Goal: Book appointment/travel/reservation

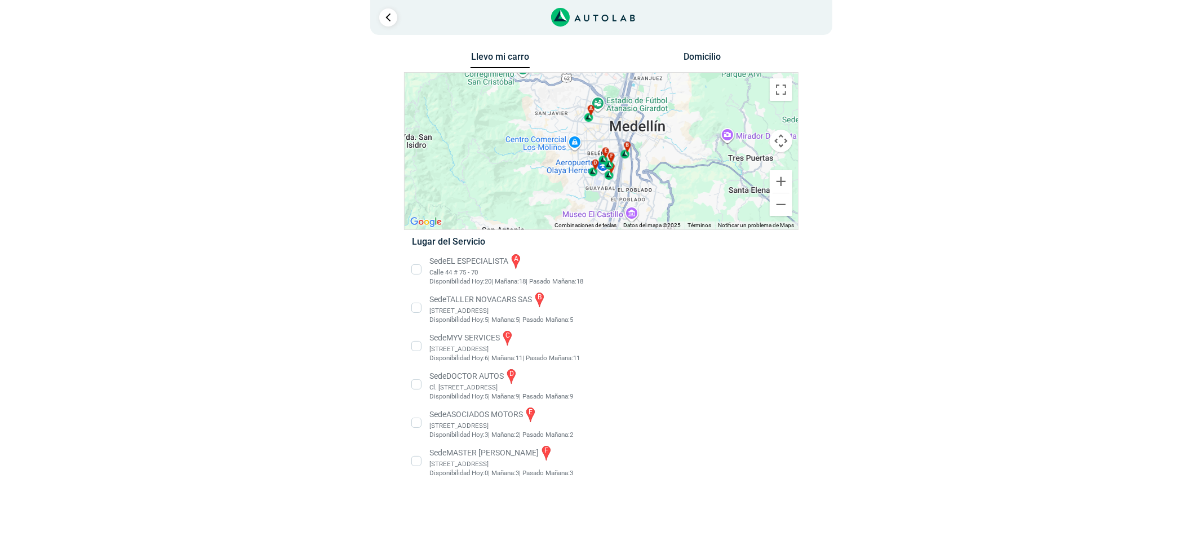
click at [447, 264] on li "Sede EL ESPECIALISTA a Calle 44 # 75 - 70 Disponibilidad Hoy: 20 | Mañana: 18 18" at bounding box center [600, 269] width 395 height 34
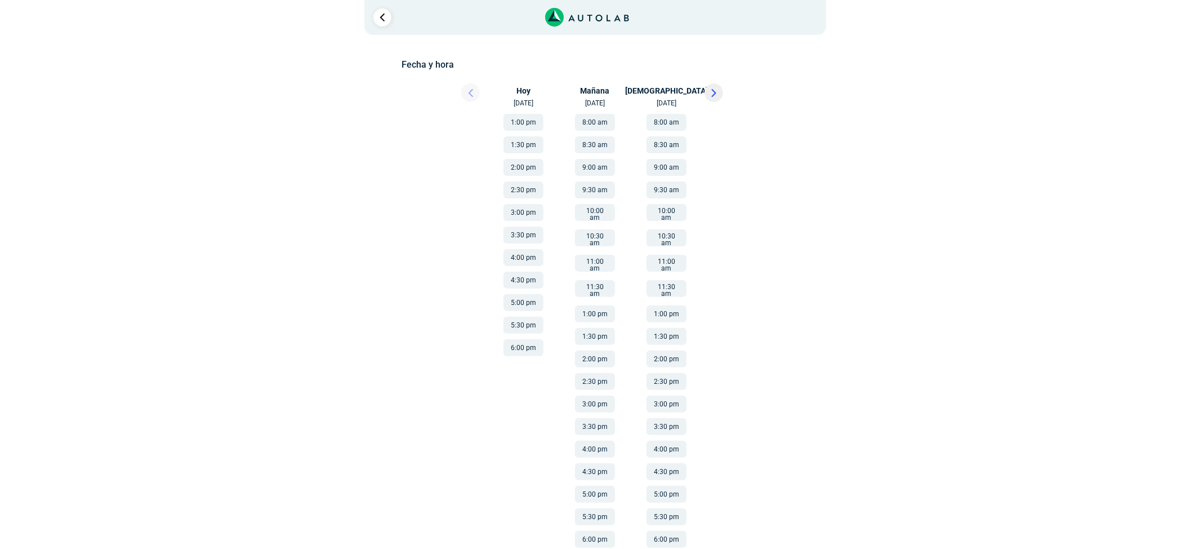
scroll to position [161, 0]
click at [665, 348] on button "2:00 pm" at bounding box center [667, 356] width 40 height 17
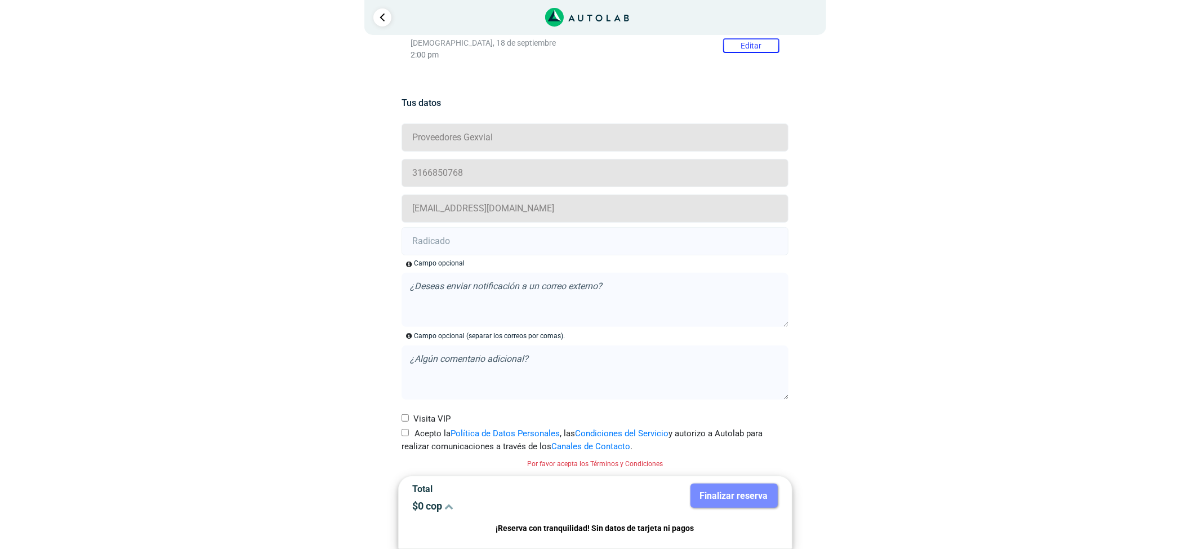
click at [407, 435] on input "Acepto la Política de Datos Personales , las Condiciones del Servicio y autoriz…" at bounding box center [405, 432] width 7 height 7
checkbox input "true"
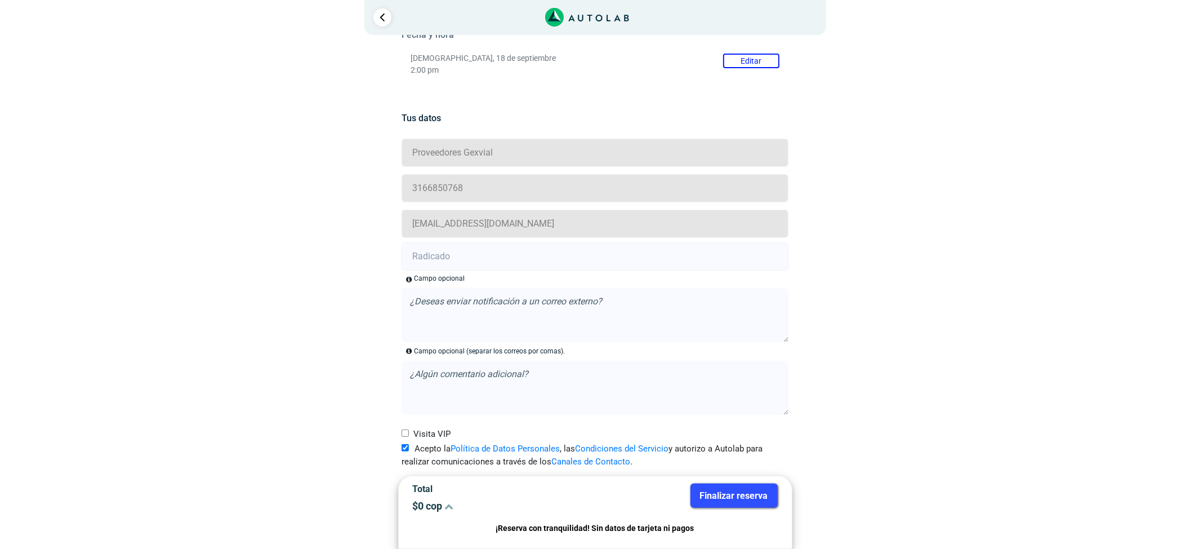
scroll to position [189, 0]
click at [453, 261] on input "text" at bounding box center [595, 256] width 387 height 28
paste input "21007899"
type input "21007899"
click at [712, 490] on button "Finalizar reserva" at bounding box center [734, 495] width 87 height 24
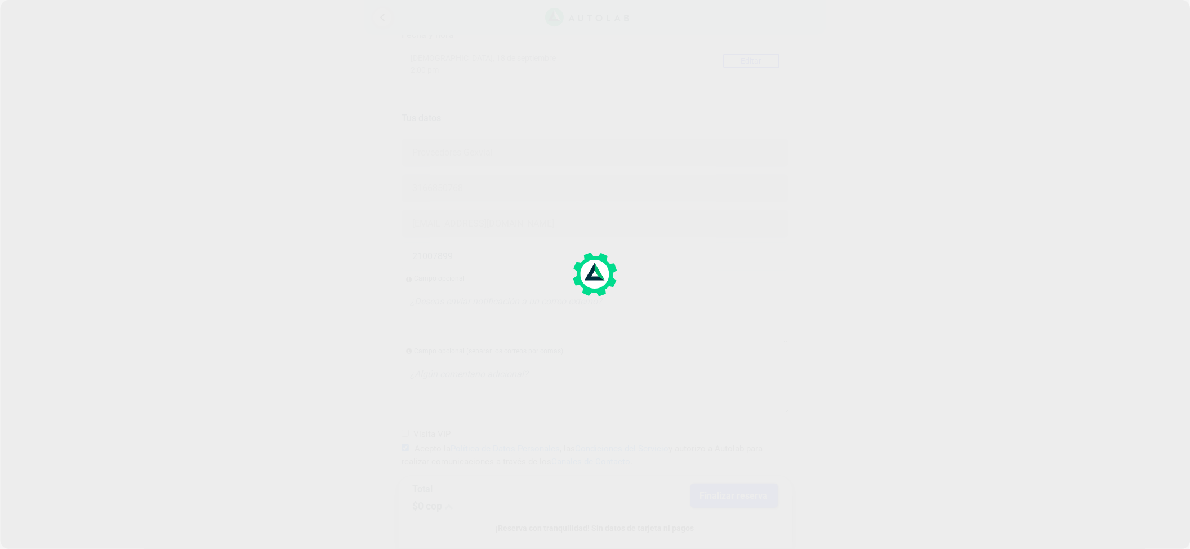
scroll to position [0, 0]
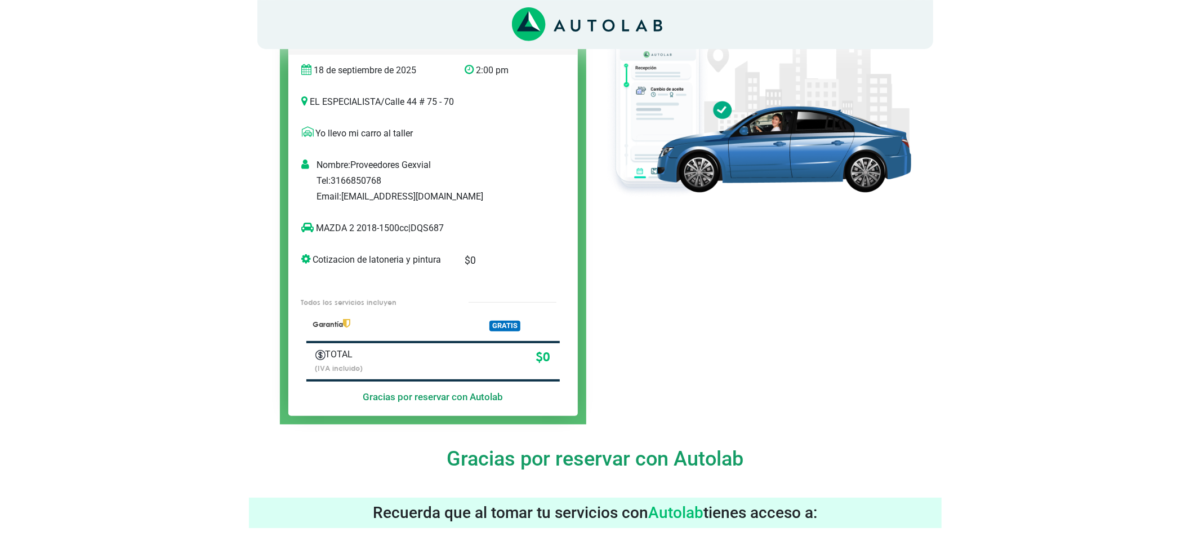
scroll to position [225, 0]
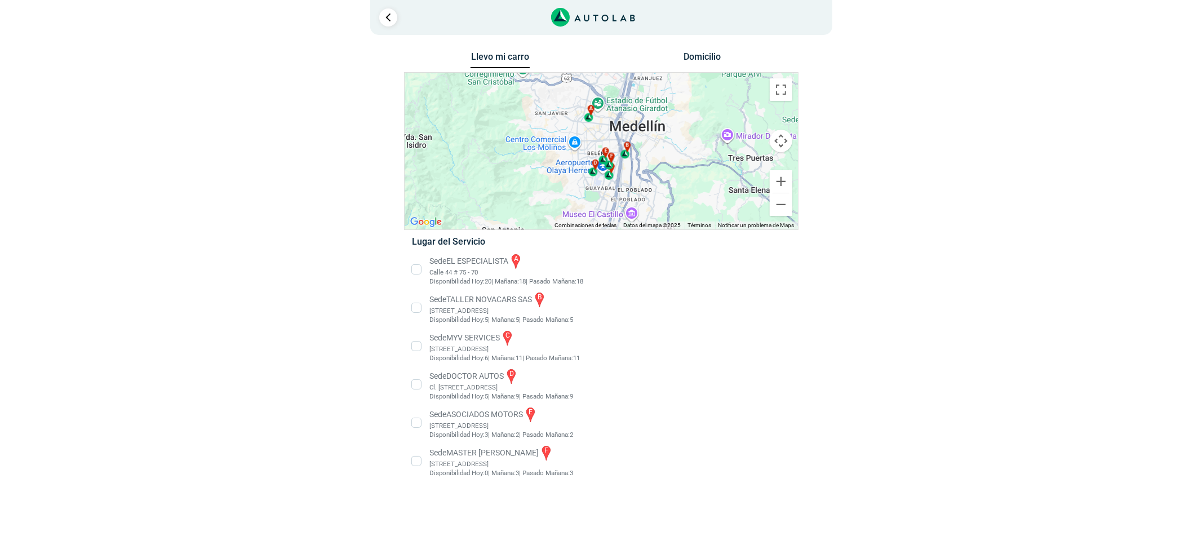
click at [498, 465] on li "Sede MASTER MOTRIZ f Cl 20 #52 35, Guayabal, Medellín, Guayabal, Medellín, Anti…" at bounding box center [600, 461] width 395 height 34
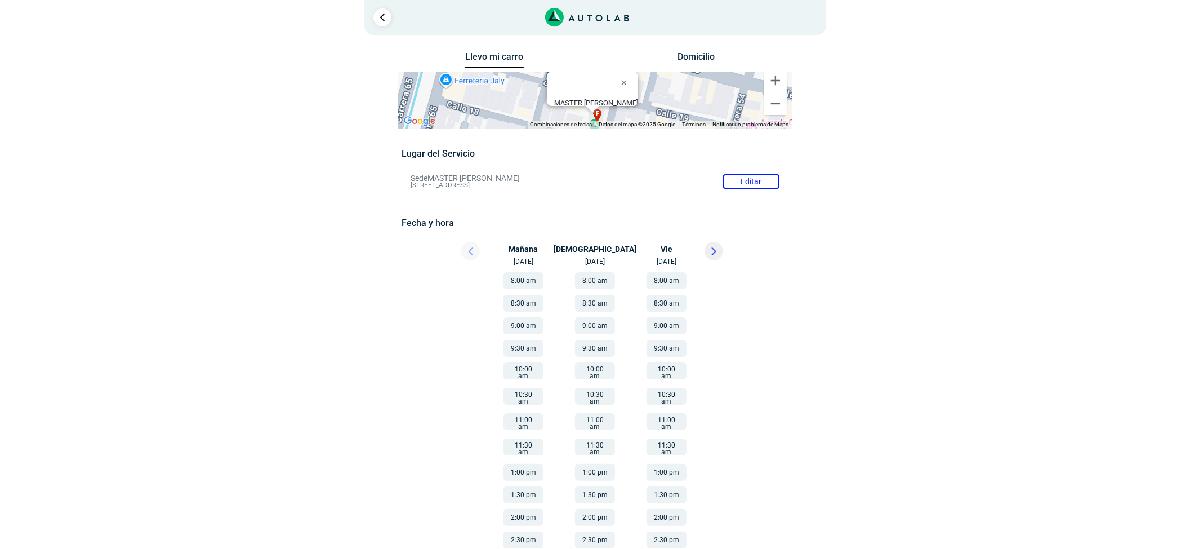
click at [710, 253] on button at bounding box center [714, 251] width 19 height 19
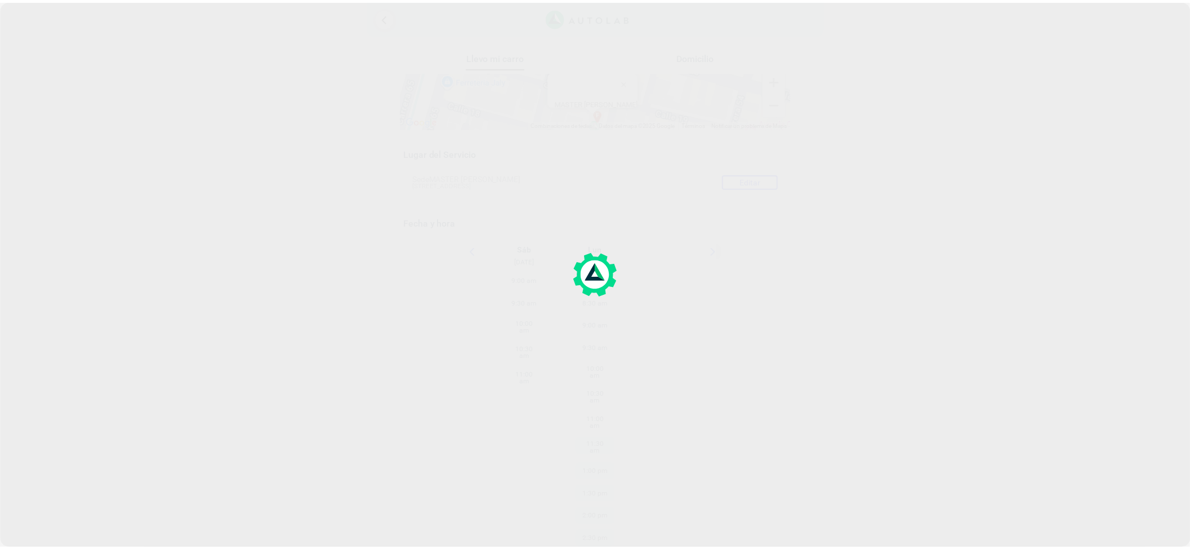
scroll to position [25, 0]
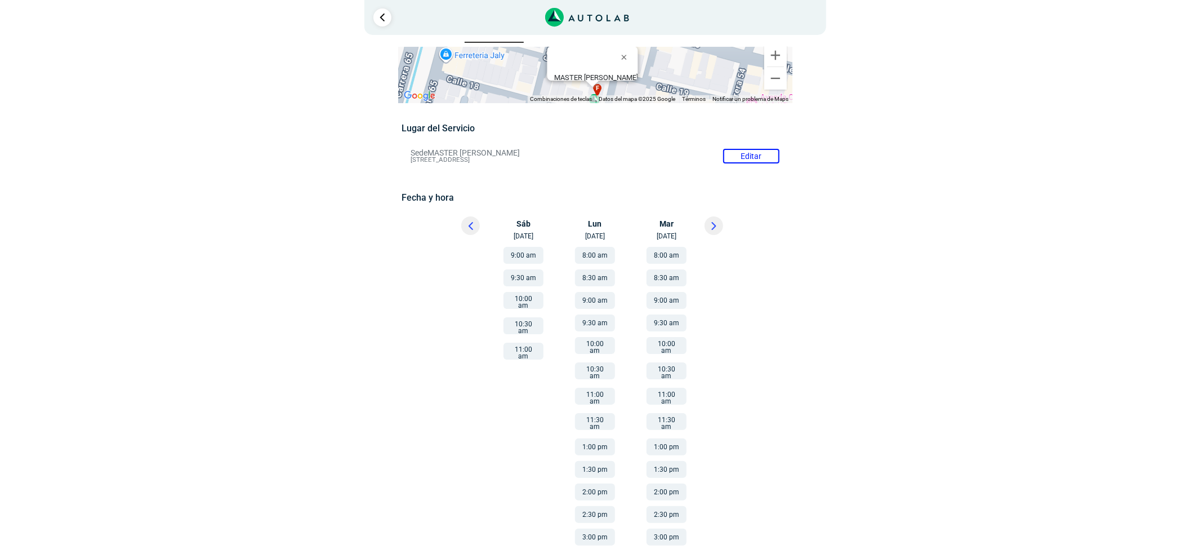
click at [474, 233] on button at bounding box center [470, 225] width 19 height 19
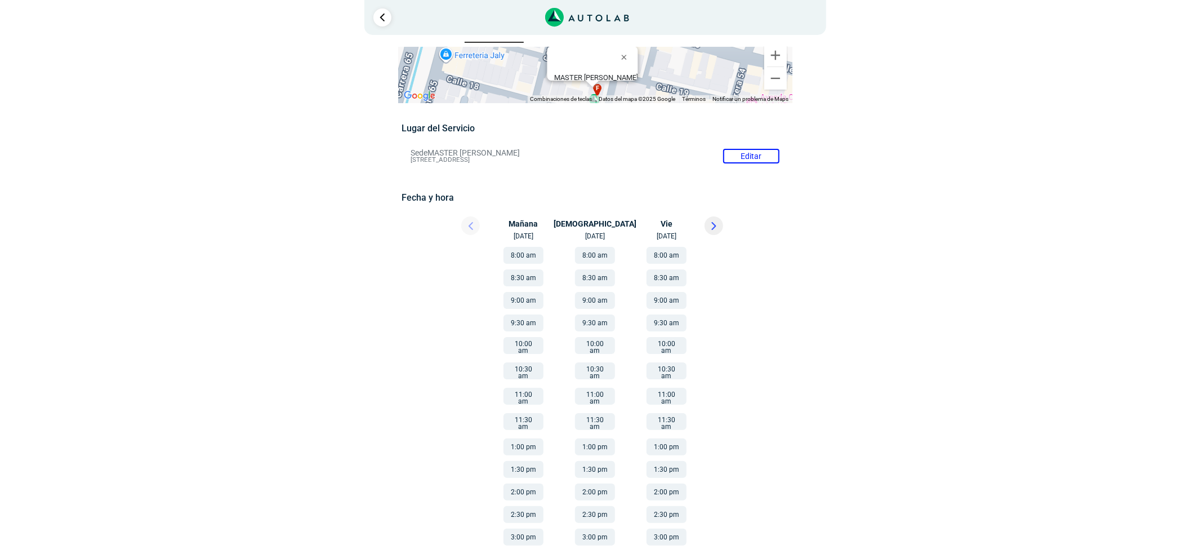
click at [717, 228] on button at bounding box center [714, 225] width 19 height 19
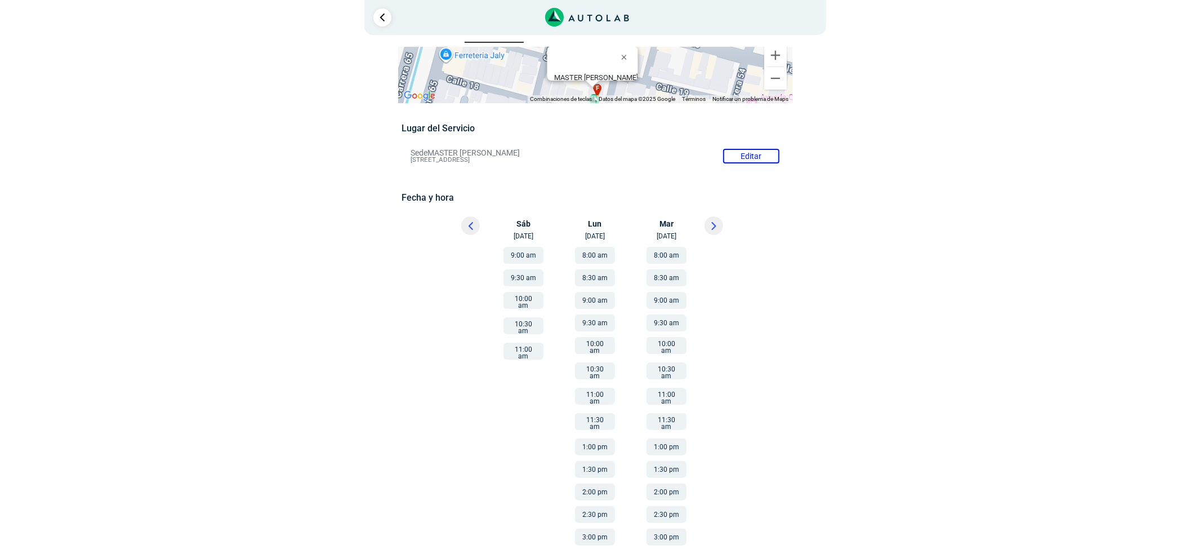
click at [535, 343] on button "11:00 am" at bounding box center [524, 351] width 40 height 17
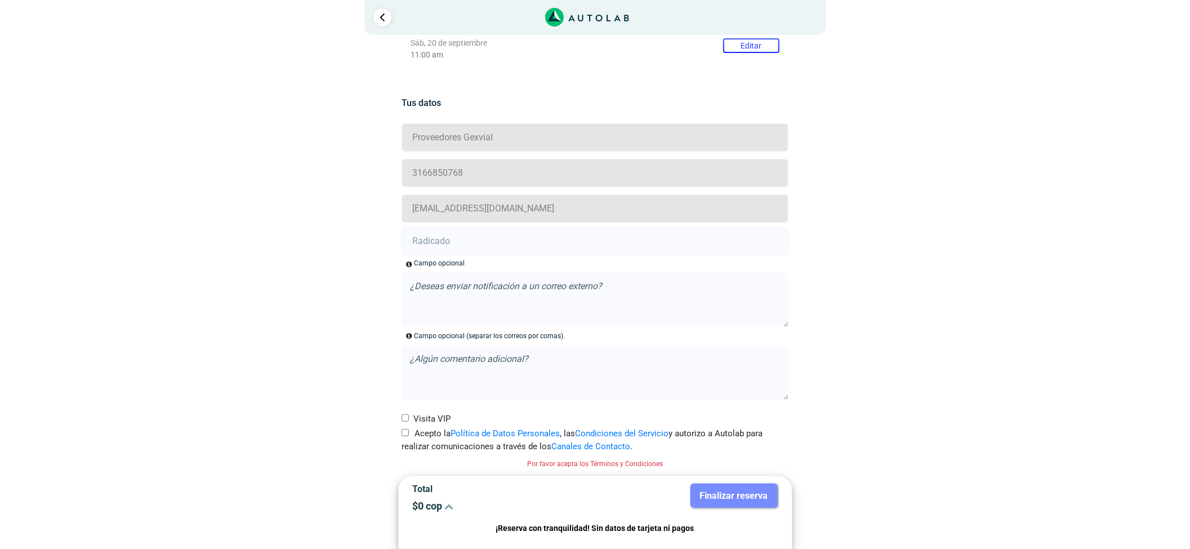
click at [399, 434] on div "Acepto la Política de Datos Personales , las Condiciones del Servicio y autoriz…" at bounding box center [595, 439] width 404 height 25
click at [408, 430] on input "Acepto la Política de Datos Personales , las Condiciones del Servicio y autoriz…" at bounding box center [405, 432] width 7 height 7
checkbox input "true"
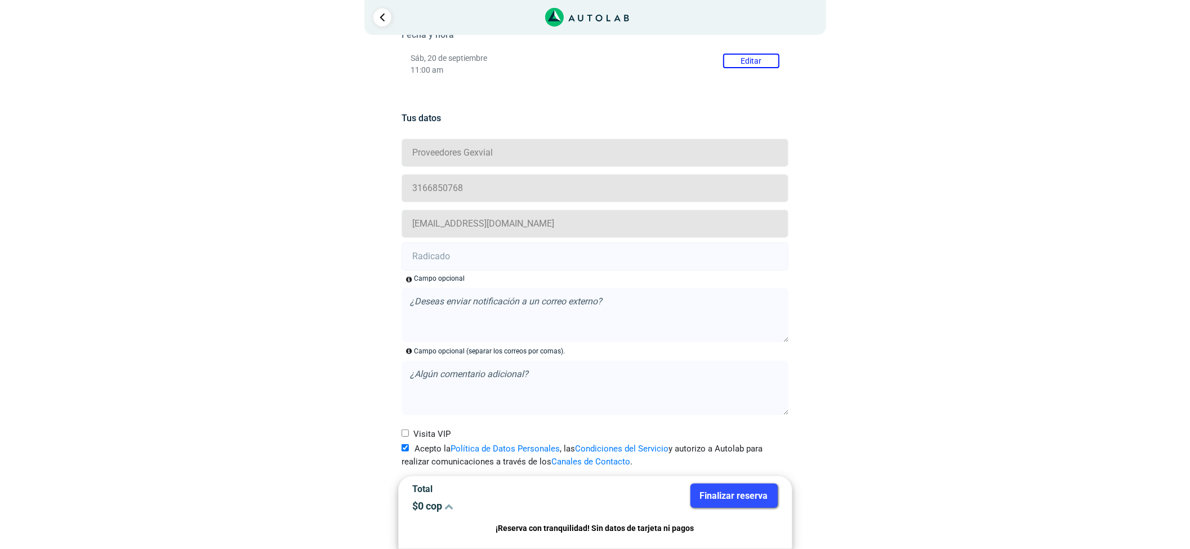
scroll to position [189, 0]
click at [444, 252] on input "text" at bounding box center [595, 256] width 387 height 28
click at [632, 255] on input "text" at bounding box center [595, 256] width 387 height 28
paste input "21005828"
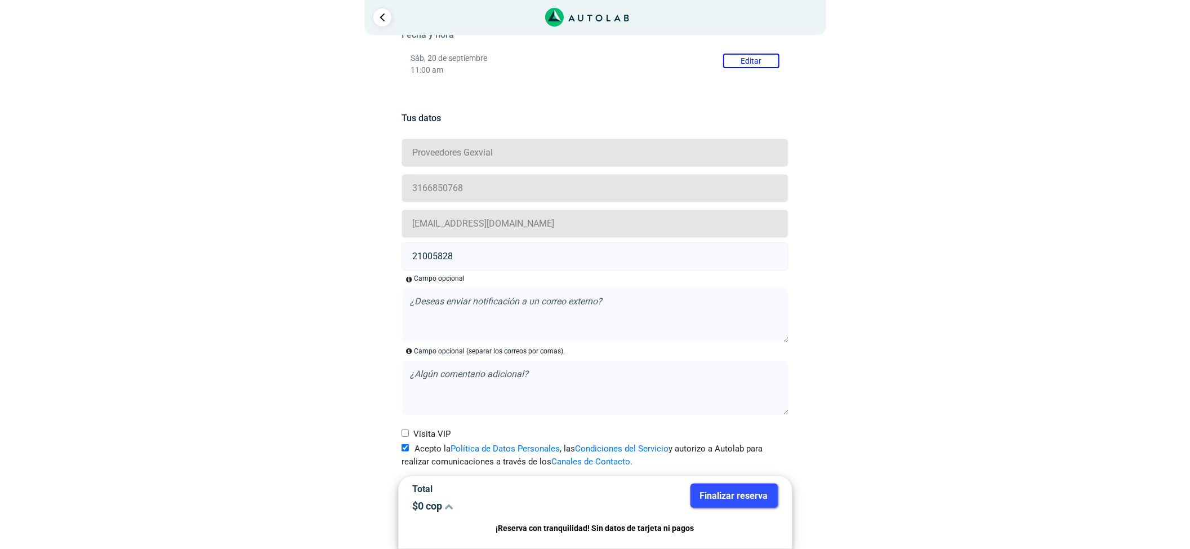
type input "21005828"
click at [746, 488] on button "Finalizar reserva" at bounding box center [734, 495] width 87 height 24
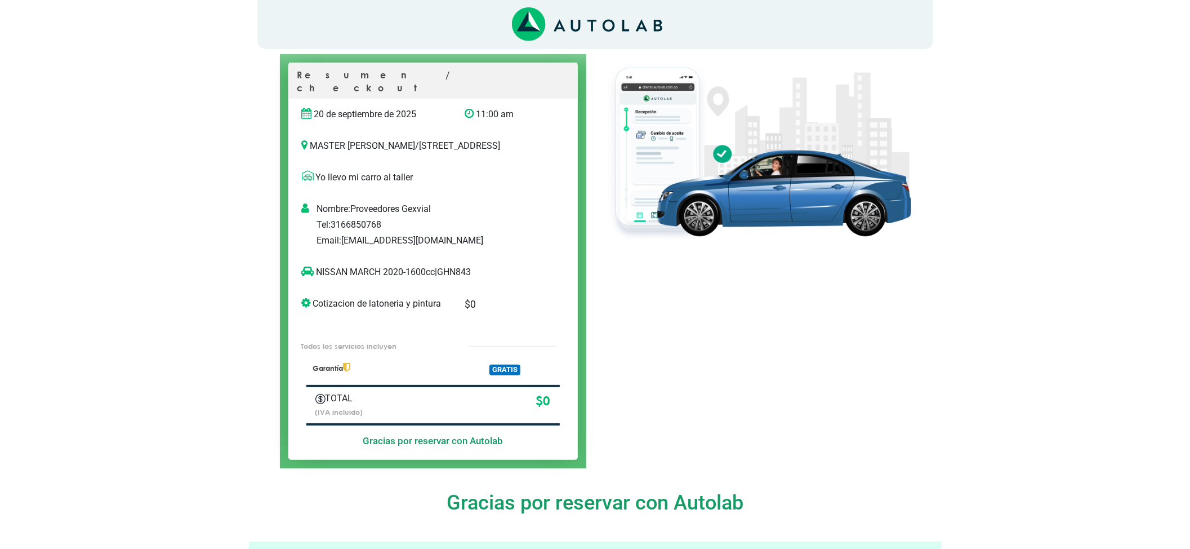
scroll to position [79, 0]
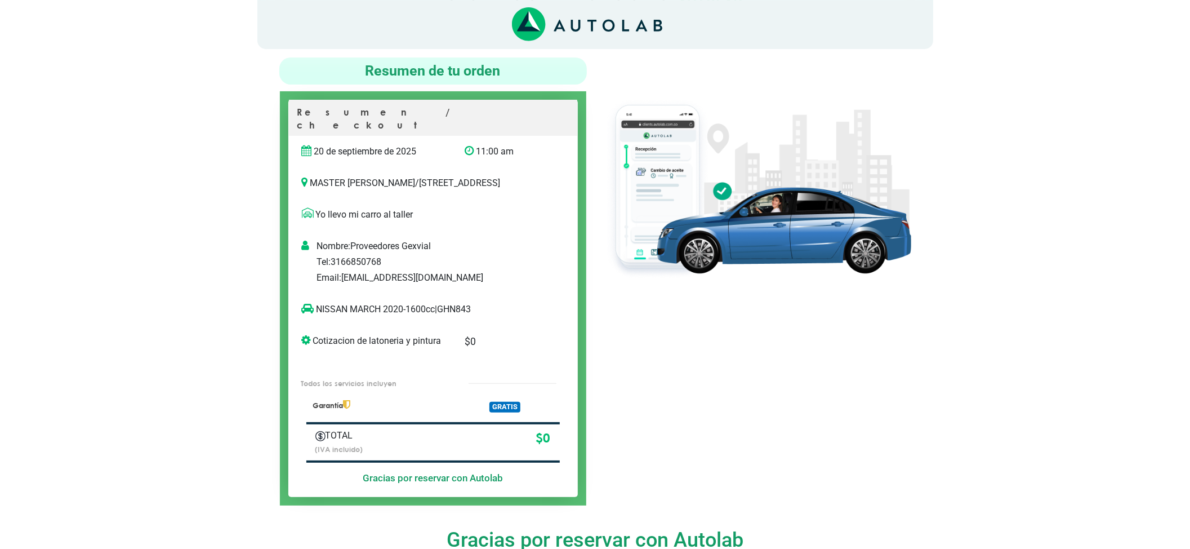
click at [458, 307] on p "NISSAN MARCH 2020-1600cc | GHN843" at bounding box center [421, 310] width 239 height 14
click at [457, 308] on p "NISSAN MARCH 2020-1600cc | GHN843" at bounding box center [421, 310] width 239 height 14
copy p "GHN843"
drag, startPoint x: 381, startPoint y: 311, endPoint x: 311, endPoint y: 314, distance: 69.9
click at [311, 314] on p "NISSAN MARCH 2020-1600cc | GHN843" at bounding box center [421, 310] width 239 height 14
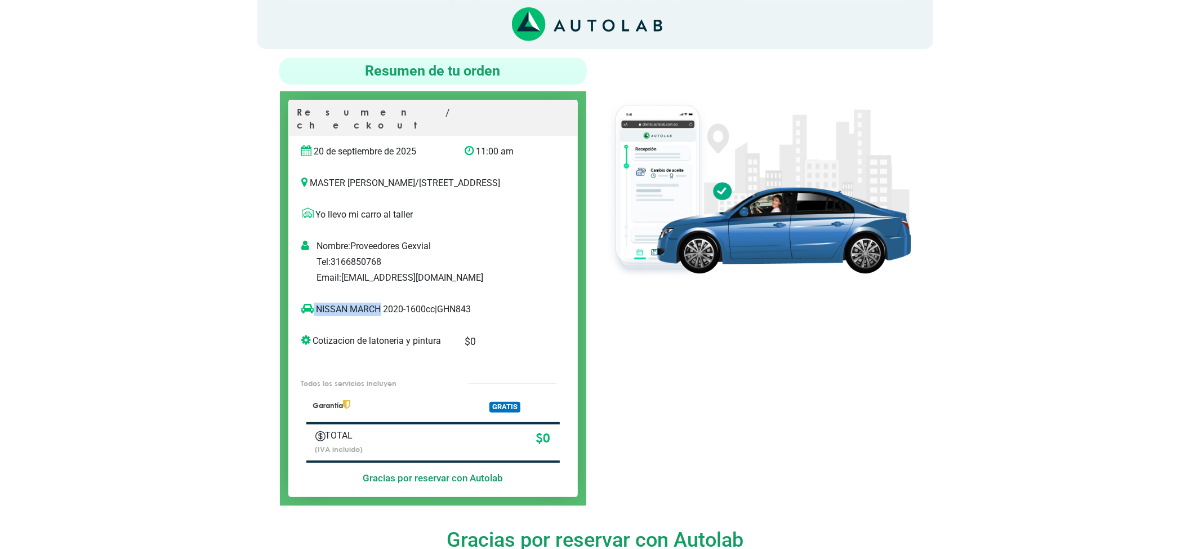
copy p "NISSAN MARCH"
